Goal: Navigation & Orientation: Understand site structure

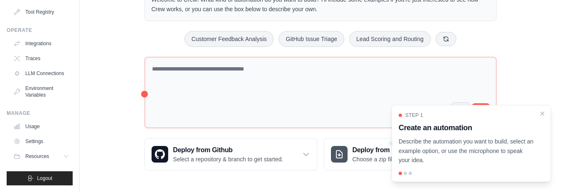
scroll to position [106, 0]
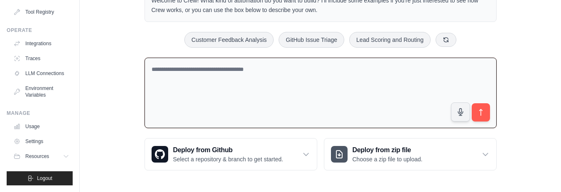
drag, startPoint x: 567, startPoint y: 5, endPoint x: 377, endPoint y: 76, distance: 203.3
click at [377, 76] on textarea at bounding box center [321, 93] width 352 height 71
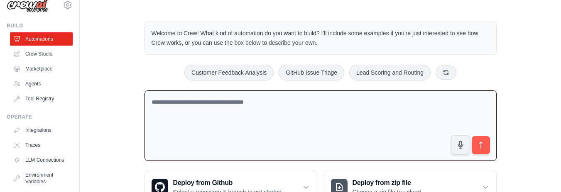
scroll to position [11, 0]
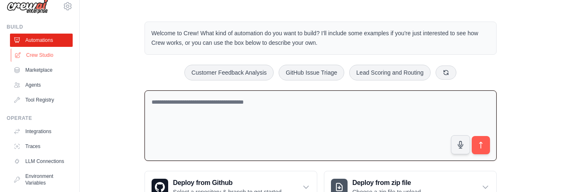
click at [38, 56] on link "Crew Studio" at bounding box center [42, 55] width 63 height 13
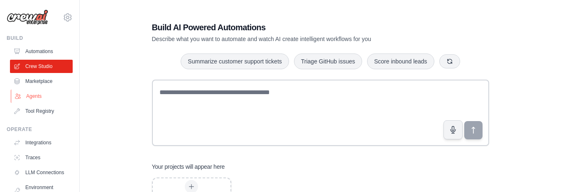
click at [33, 96] on link "Agents" at bounding box center [42, 96] width 63 height 13
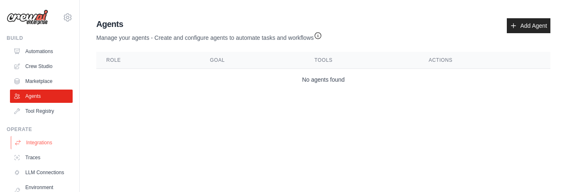
click at [37, 142] on link "Integrations" at bounding box center [42, 142] width 63 height 13
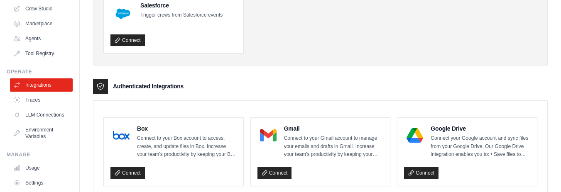
scroll to position [56, 0]
click at [32, 122] on link "LLM Connections" at bounding box center [42, 116] width 63 height 13
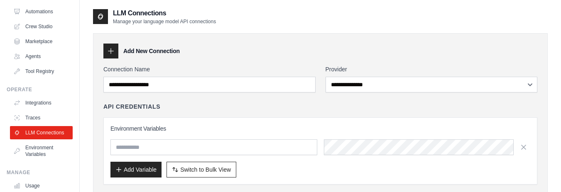
scroll to position [42, 0]
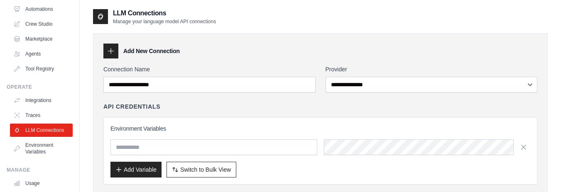
click at [158, 21] on p "Manage your language model API connections" at bounding box center [164, 21] width 103 height 7
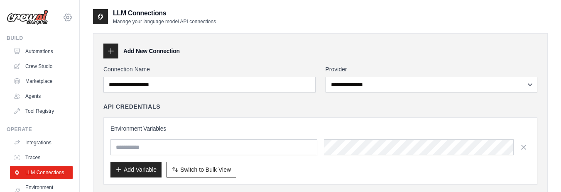
click at [63, 20] on icon at bounding box center [68, 17] width 10 height 10
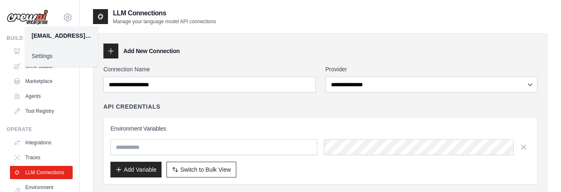
click at [44, 55] on link "Settings" at bounding box center [61, 56] width 73 height 15
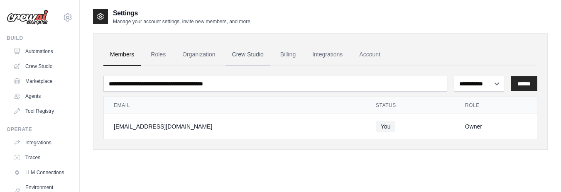
click at [259, 58] on link "Crew Studio" at bounding box center [248, 55] width 45 height 22
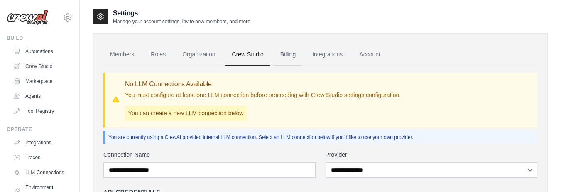
click at [285, 56] on link "Billing" at bounding box center [288, 55] width 29 height 22
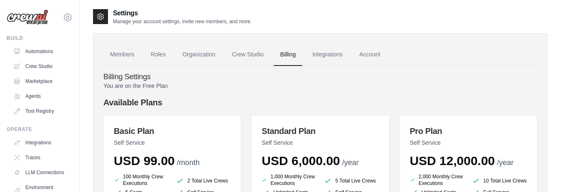
scroll to position [34, 0]
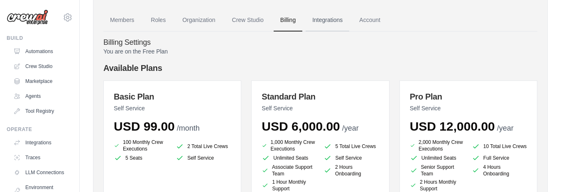
click at [314, 18] on link "Integrations" at bounding box center [328, 20] width 44 height 22
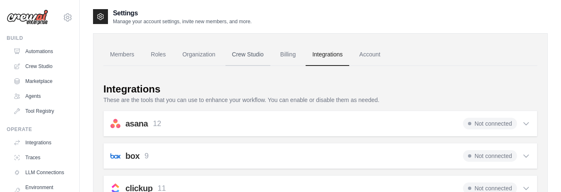
click at [261, 58] on link "Crew Studio" at bounding box center [248, 55] width 45 height 22
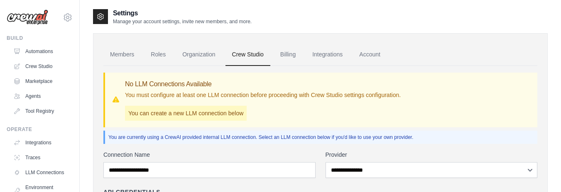
click at [204, 58] on link "Organization" at bounding box center [199, 55] width 46 height 22
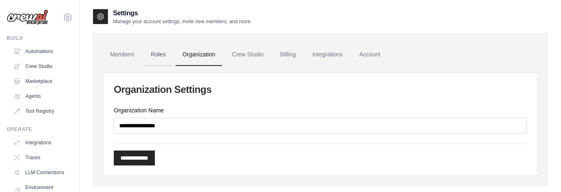
click at [157, 58] on link "Roles" at bounding box center [158, 55] width 28 height 22
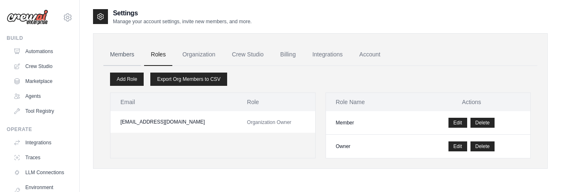
click at [130, 58] on link "Members" at bounding box center [121, 55] width 37 height 22
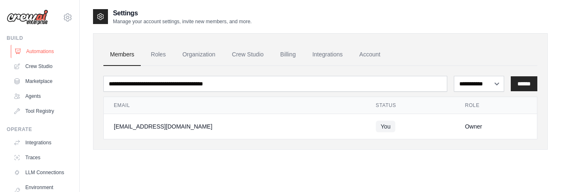
click at [34, 52] on link "Automations" at bounding box center [42, 51] width 63 height 13
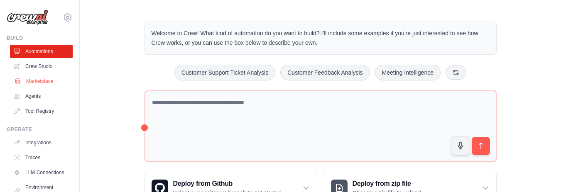
click at [38, 82] on link "Marketplace" at bounding box center [42, 81] width 63 height 13
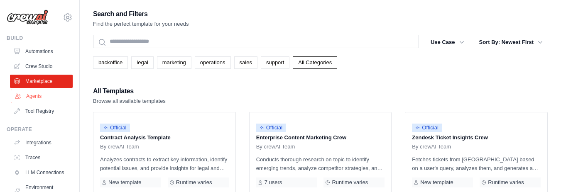
click at [34, 97] on link "Agents" at bounding box center [42, 96] width 63 height 13
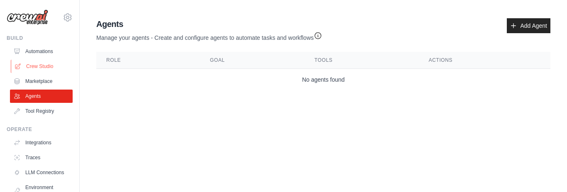
click at [49, 69] on link "Crew Studio" at bounding box center [42, 66] width 63 height 13
